Goal: Information Seeking & Learning: Learn about a topic

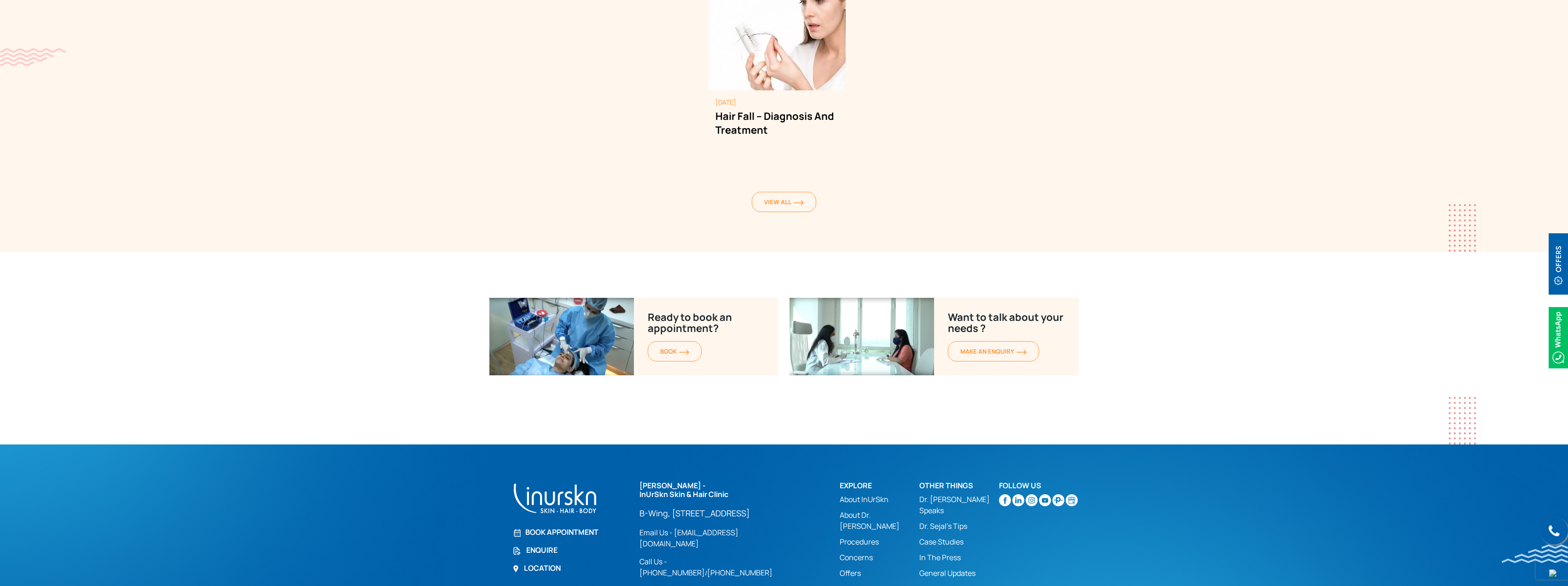
click at [943, 536] on link "Case Studies" at bounding box center [959, 541] width 80 height 11
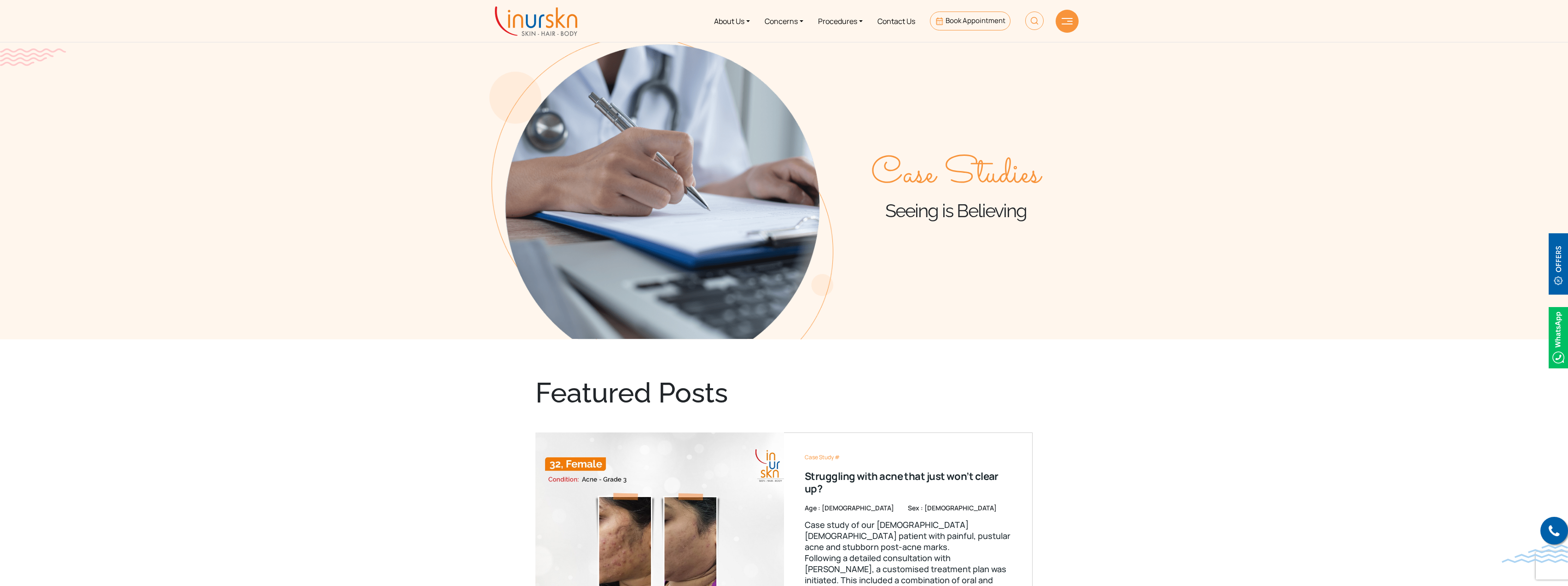
click at [1064, 23] on img at bounding box center [1067, 22] width 11 height 7
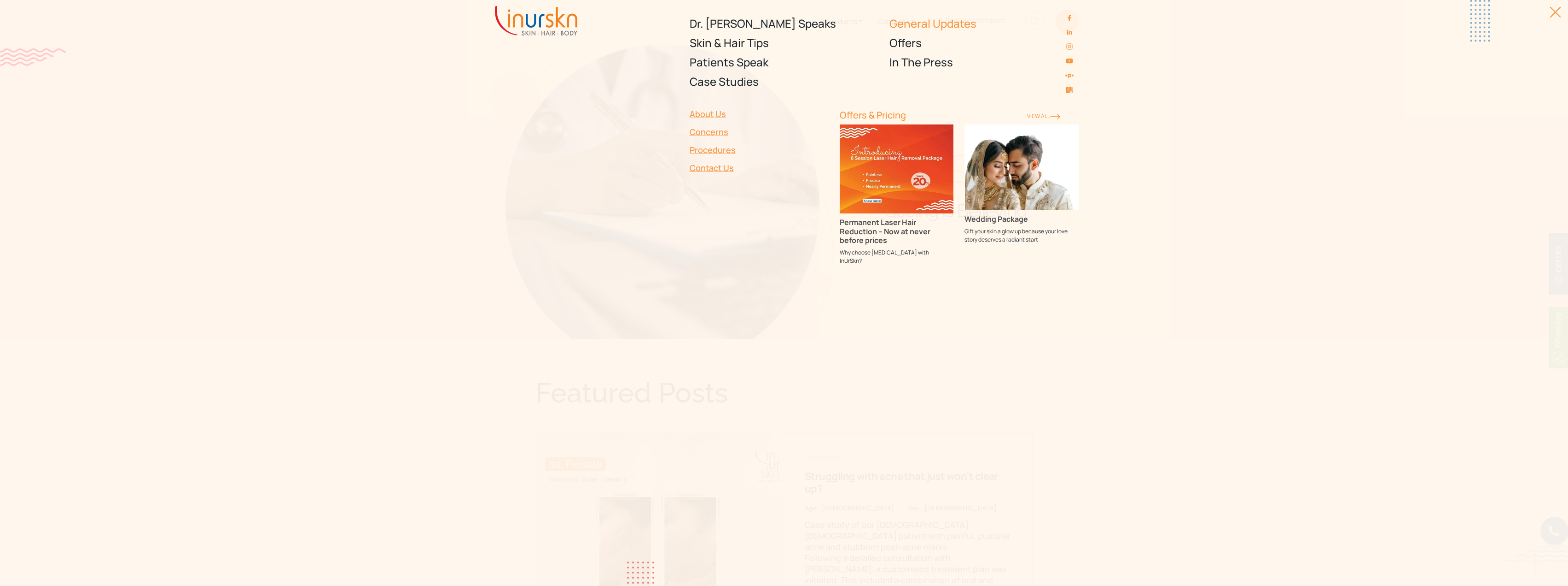
click at [954, 23] on link "General Updates" at bounding box center [984, 23] width 189 height 19
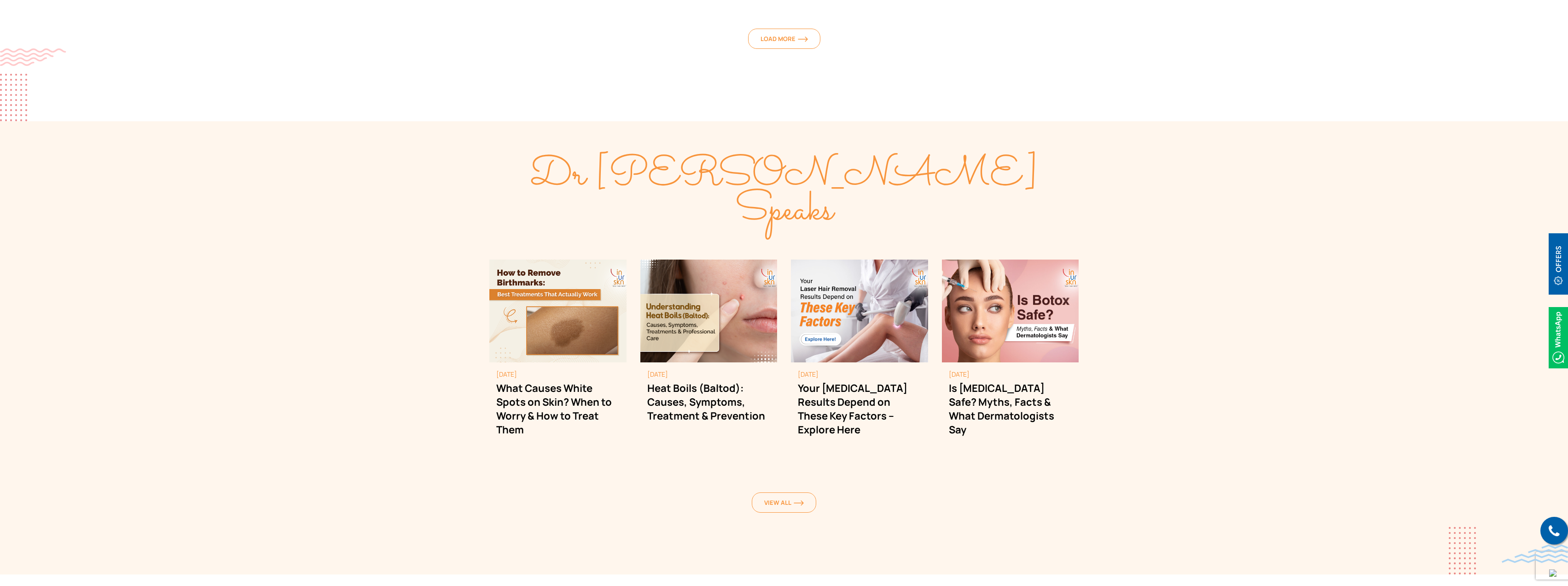
scroll to position [1076, 0]
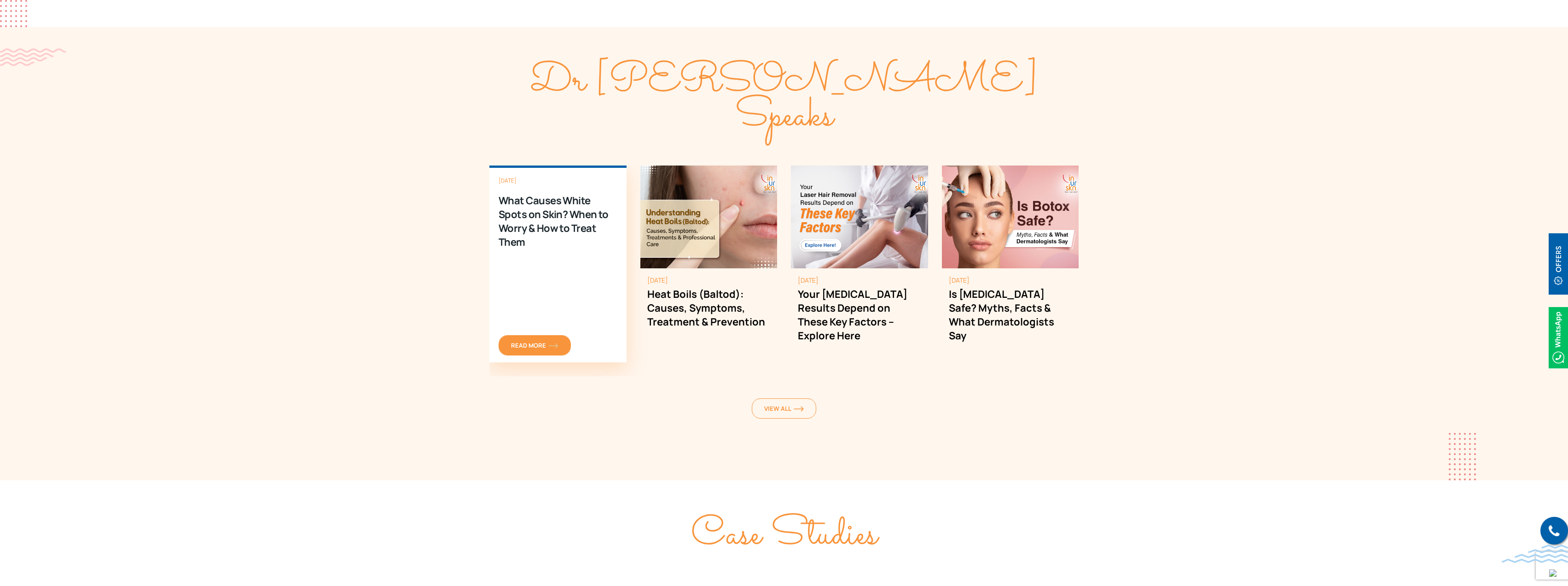
click at [531, 341] on span "Read More" at bounding box center [534, 345] width 47 height 8
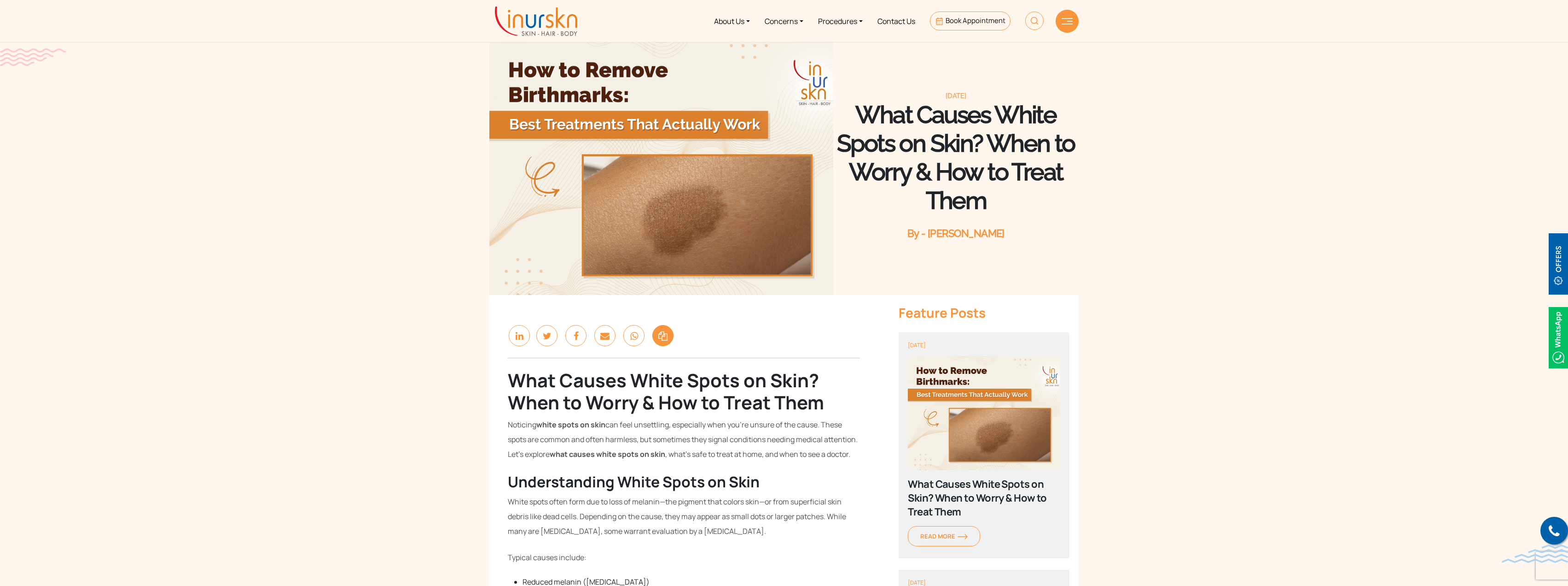
click at [663, 338] on icon at bounding box center [664, 336] width 22 height 22
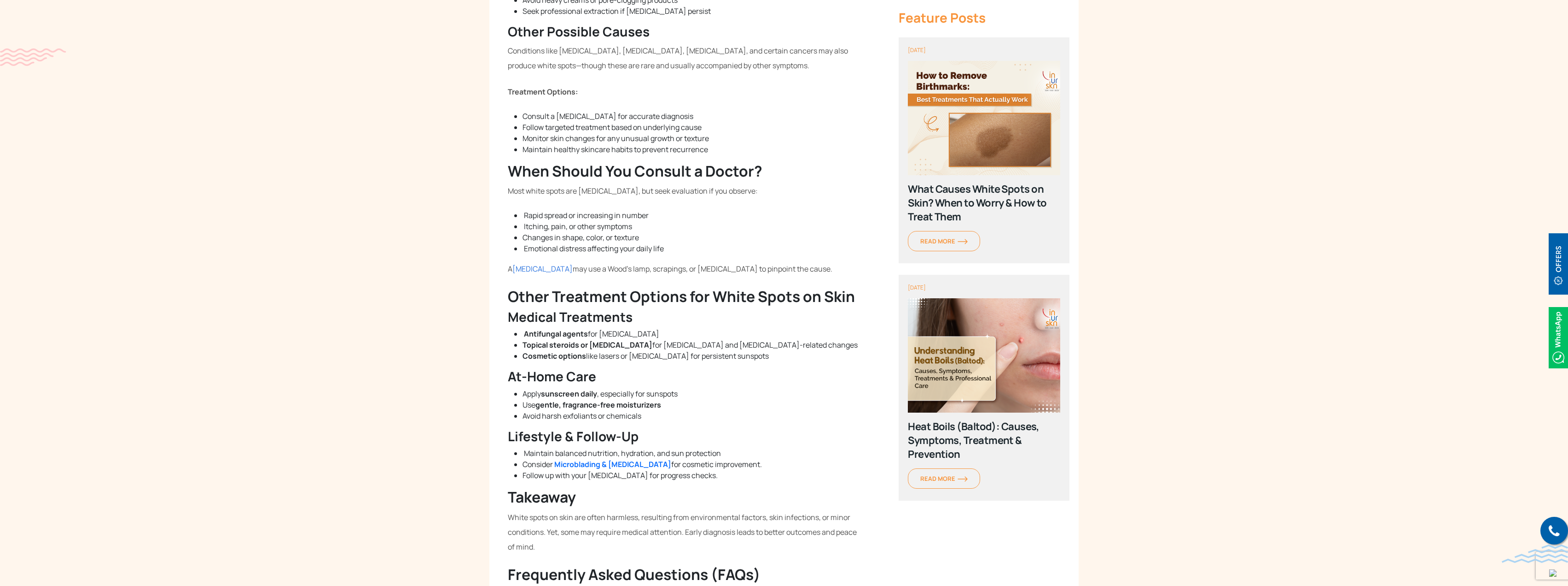
scroll to position [1398, 0]
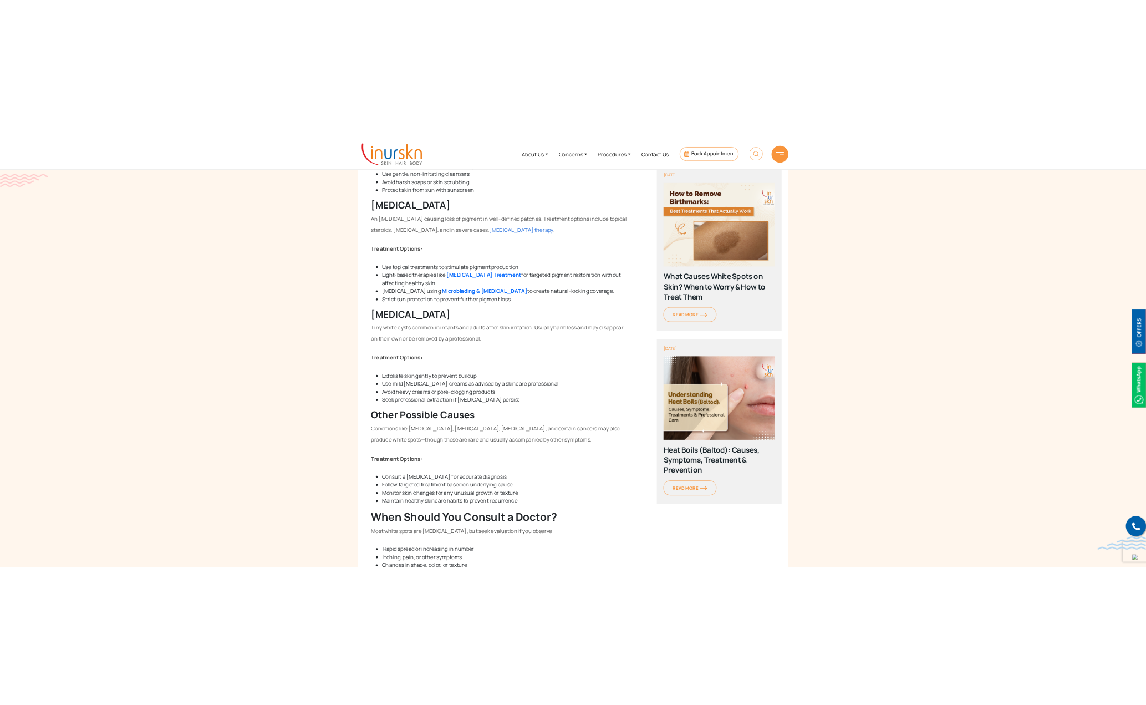
scroll to position [1294, 0]
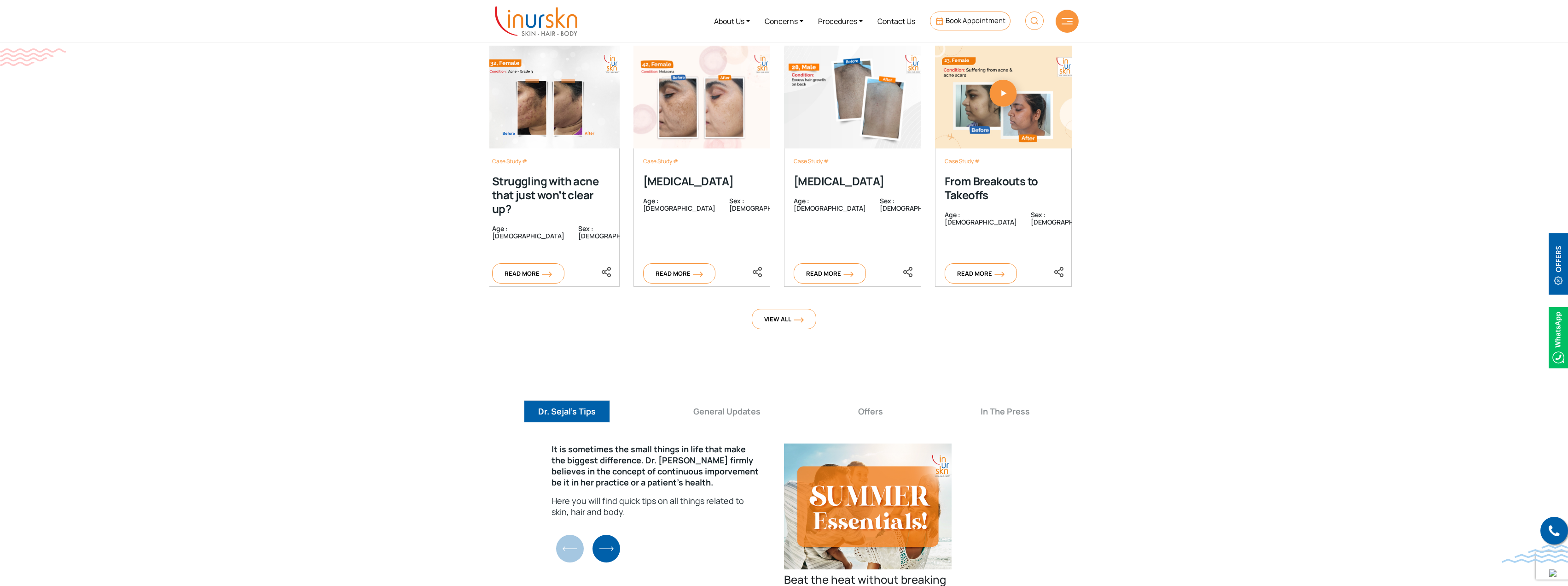
scroll to position [2937, 0]
